Goal: Information Seeking & Learning: Check status

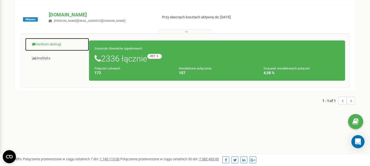
click at [53, 42] on link "Centrum obsługi" at bounding box center [57, 44] width 64 height 13
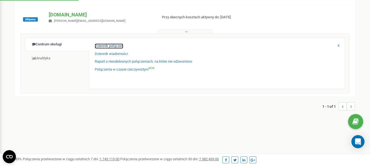
click at [108, 46] on link "Dziennik połączeń" at bounding box center [109, 46] width 28 height 5
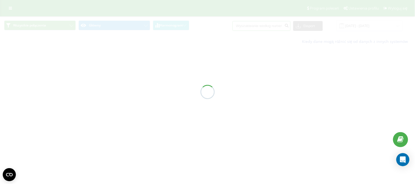
click at [258, 27] on input at bounding box center [262, 26] width 58 height 10
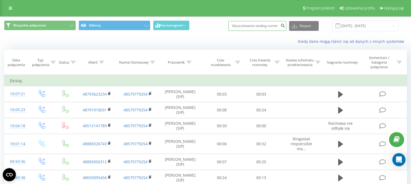
paste input "607366848"
type input "607366848"
click at [284, 25] on icon "submit" at bounding box center [282, 24] width 5 height 3
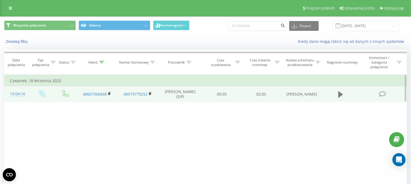
click at [338, 93] on icon at bounding box center [340, 94] width 5 height 7
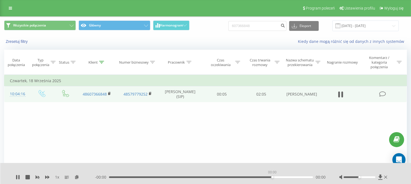
click at [272, 177] on div "00:00" at bounding box center [211, 178] width 204 height 2
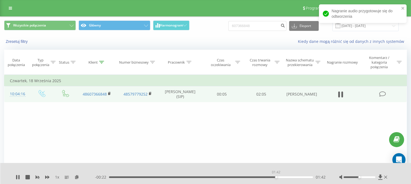
click at [276, 177] on div "01:42" at bounding box center [211, 178] width 204 height 2
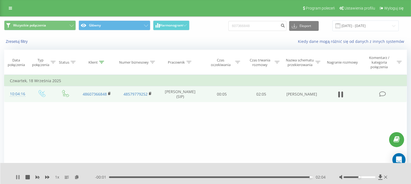
click at [16, 180] on icon at bounding box center [18, 177] width 4 height 4
